Goal: Find specific page/section: Find specific page/section

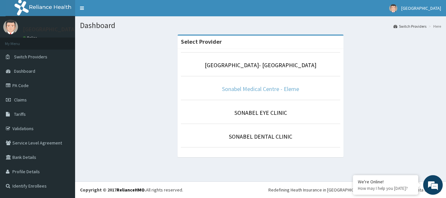
click at [276, 87] on link "Sonabel Medical Centre - Eleme" at bounding box center [260, 89] width 77 height 8
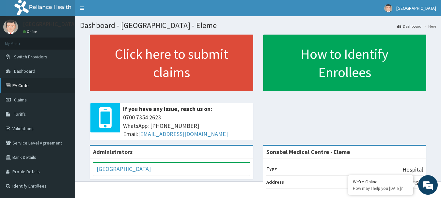
click at [31, 88] on link "PA Code" at bounding box center [37, 85] width 75 height 14
